Goal: Entertainment & Leisure: Browse casually

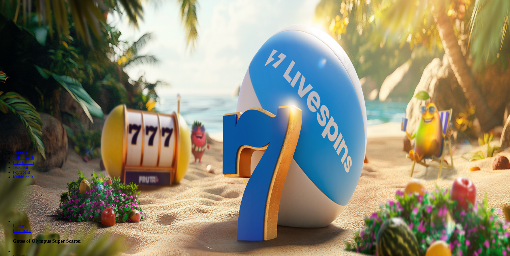
click at [35, 21] on span "Kirjaudu" at bounding box center [36, 19] width 13 height 4
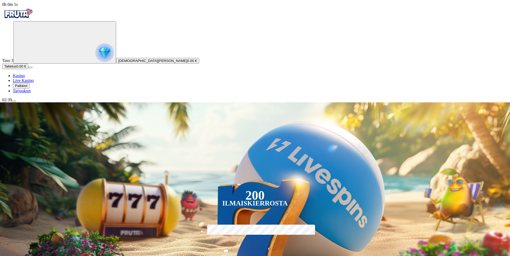
click at [27, 88] on span "Palkkiot" at bounding box center [21, 86] width 13 height 4
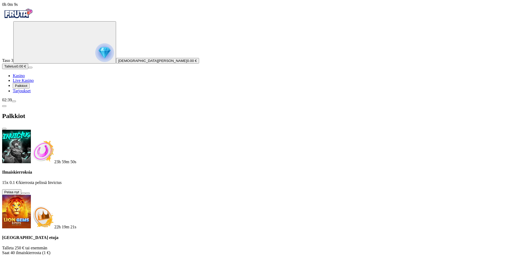
click at [26, 193] on button at bounding box center [23, 194] width 4 height 2
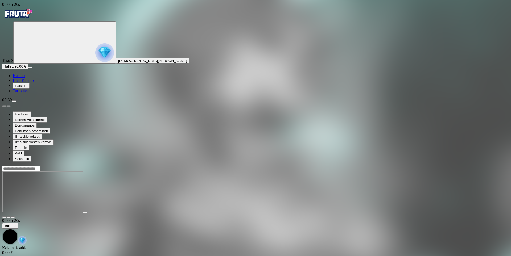
click at [13, 217] on span "fullscreen icon" at bounding box center [13, 217] width 0 height 0
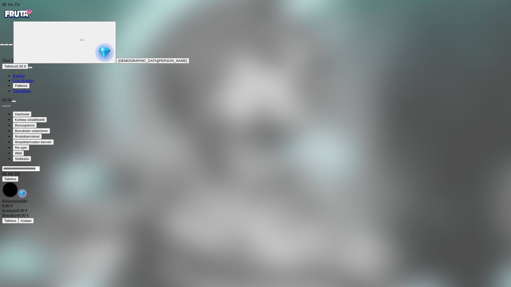
click at [2, 45] on span "close icon" at bounding box center [2, 45] width 0 height 0
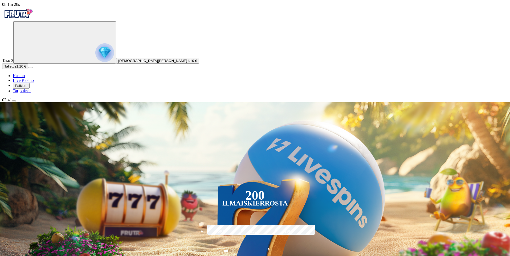
click at [27, 88] on span "Palkkiot" at bounding box center [21, 86] width 13 height 4
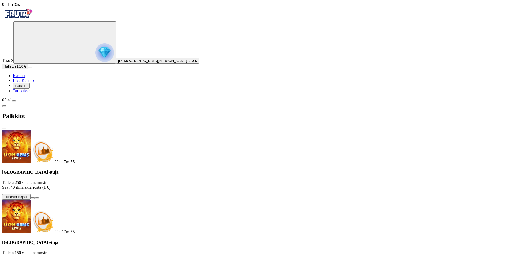
click at [31, 93] on span "Tarjoukset" at bounding box center [22, 91] width 18 height 5
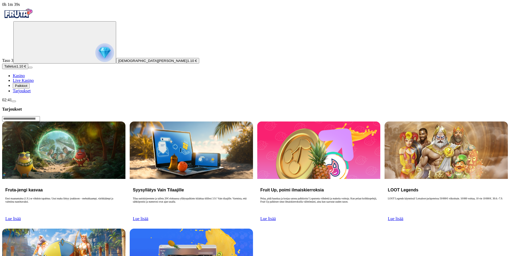
click at [16, 102] on button "menu" at bounding box center [14, 102] width 4 height 2
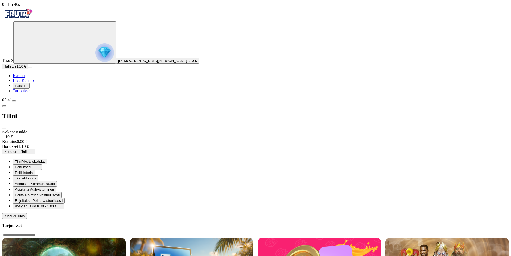
click at [25, 218] on span "Kirjaudu ulos" at bounding box center [14, 216] width 20 height 4
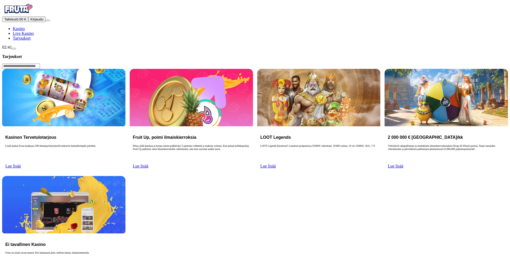
click at [28, 22] on button "Talletus 0.00 €" at bounding box center [15, 20] width 26 height 6
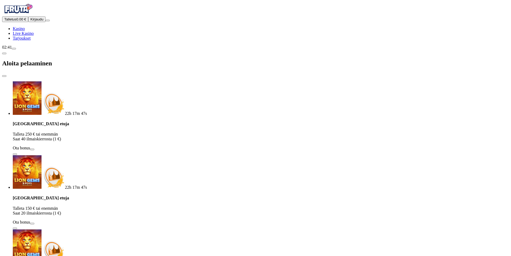
click at [31, 22] on button "Kirjaudu" at bounding box center [36, 20] width 17 height 6
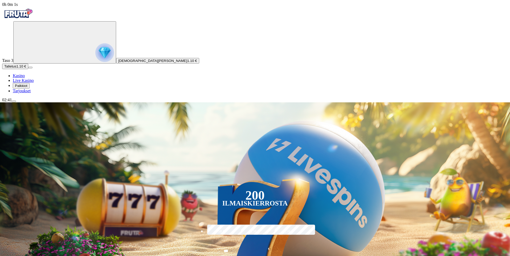
click at [27, 88] on span "Palkkiot" at bounding box center [21, 86] width 13 height 4
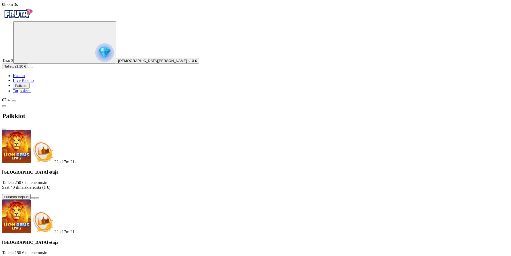
drag, startPoint x: 256, startPoint y: 216, endPoint x: 243, endPoint y: 206, distance: 16.3
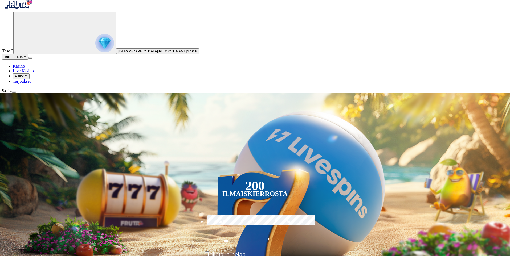
scroll to position [27, 0]
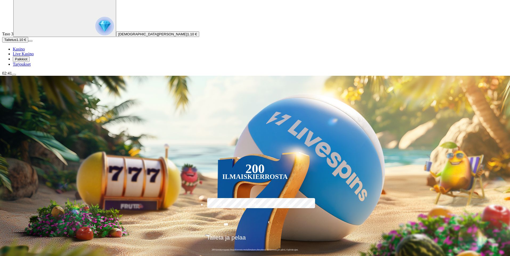
type input "**********"
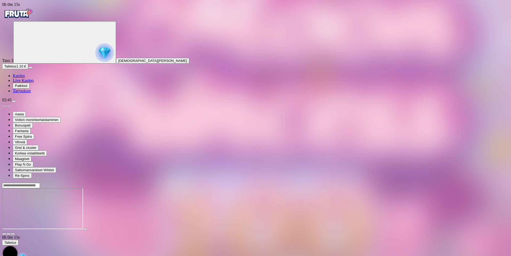
click at [23, 88] on span "Palkkiot" at bounding box center [21, 86] width 13 height 4
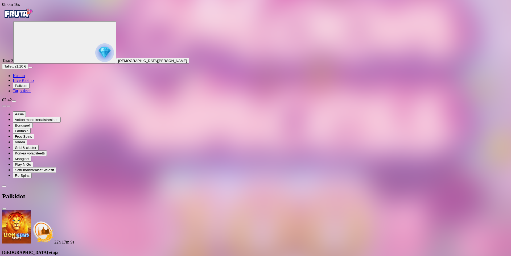
click at [23, 88] on span "Palkkiot" at bounding box center [21, 86] width 13 height 4
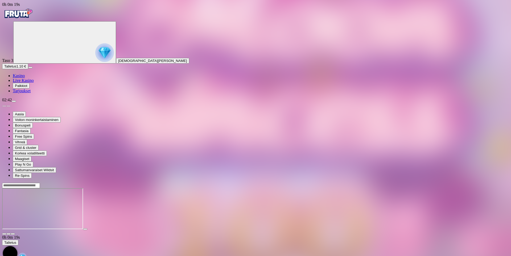
click at [15, 233] on button "button" at bounding box center [13, 234] width 4 height 2
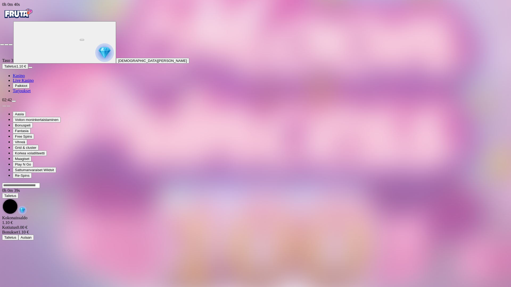
click at [2, 45] on span "close icon" at bounding box center [2, 45] width 0 height 0
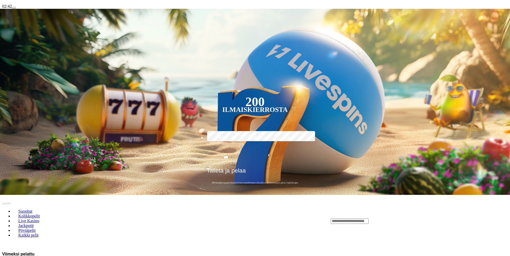
scroll to position [133, 0]
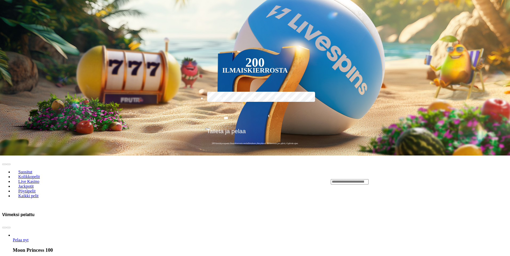
click at [368, 179] on input "Search" at bounding box center [350, 181] width 38 height 5
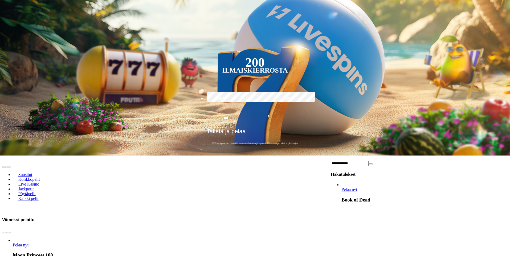
type input "**********"
click at [357, 187] on span "Pelaa nyt" at bounding box center [349, 189] width 16 height 5
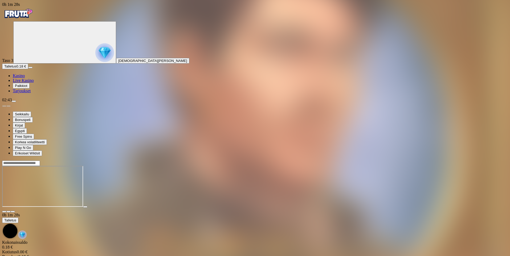
click at [4, 212] on span "close icon" at bounding box center [4, 212] width 0 height 0
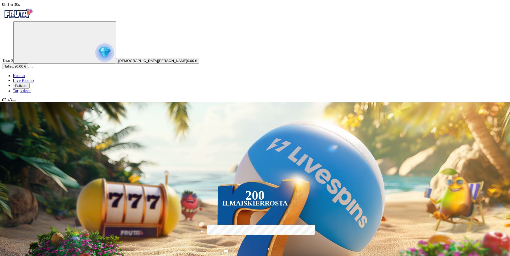
click at [27, 88] on span "Palkkiot" at bounding box center [21, 86] width 13 height 4
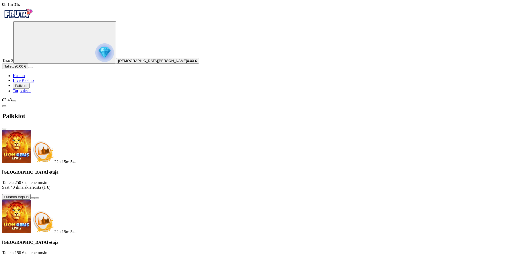
drag, startPoint x: 278, startPoint y: 184, endPoint x: 175, endPoint y: 75, distance: 149.5
